Goal: Navigation & Orientation: Find specific page/section

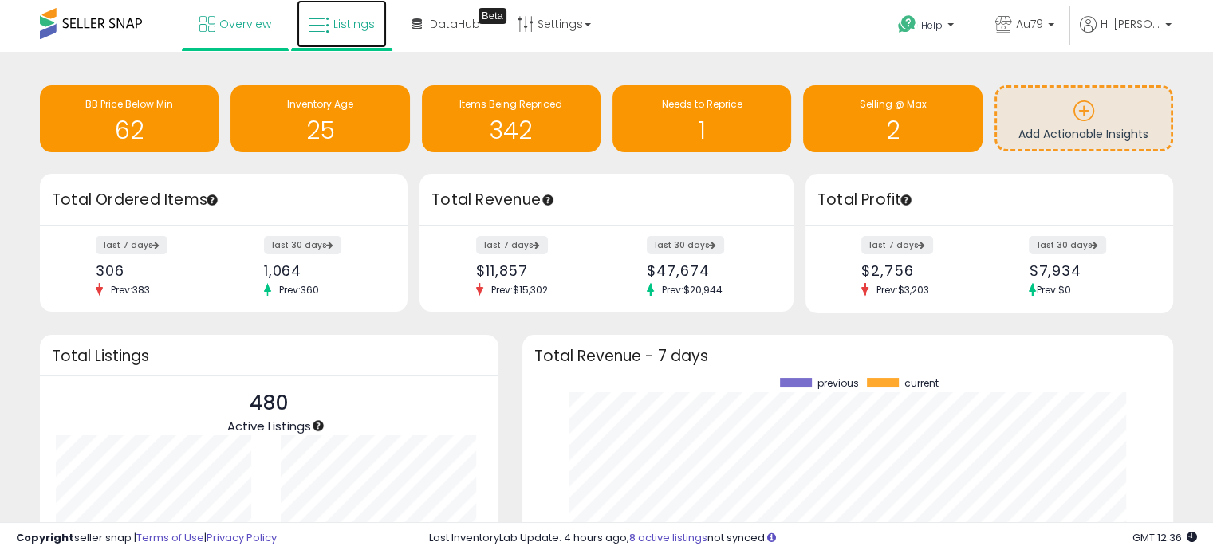
click at [351, 22] on span "Listings" at bounding box center [353, 24] width 41 height 16
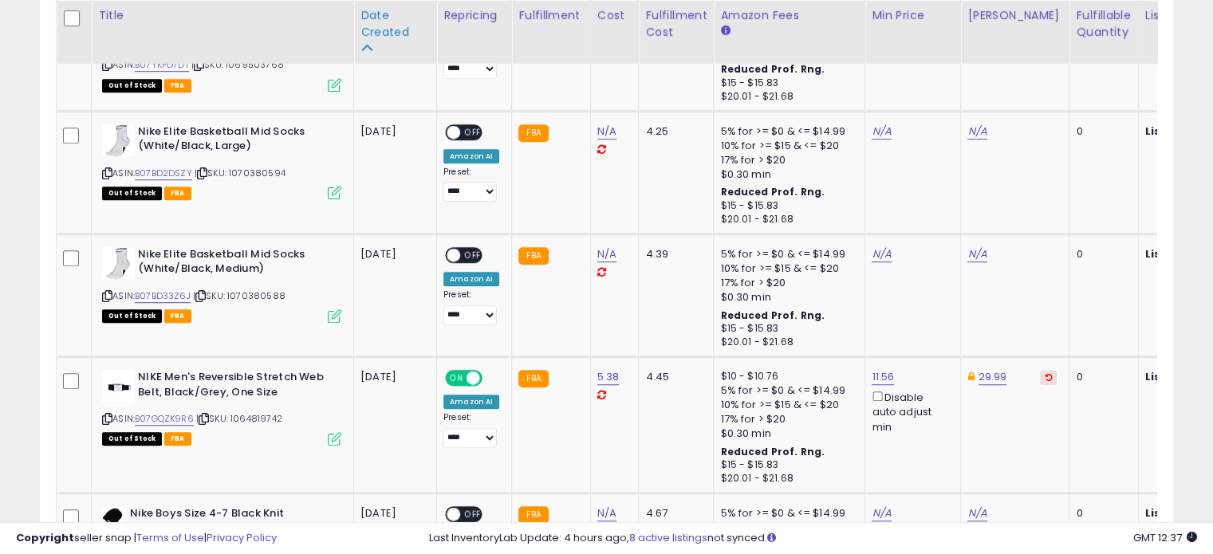
scroll to position [1072, 0]
